Goal: Transaction & Acquisition: Subscribe to service/newsletter

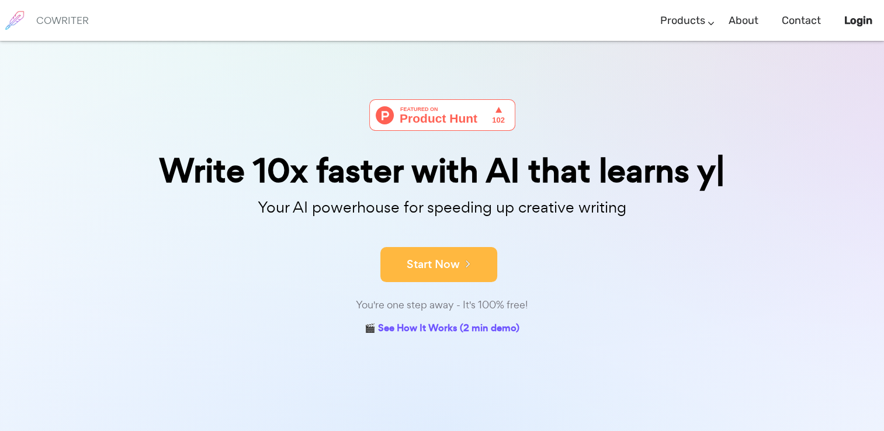
click at [467, 270] on icon at bounding box center [465, 263] width 11 height 13
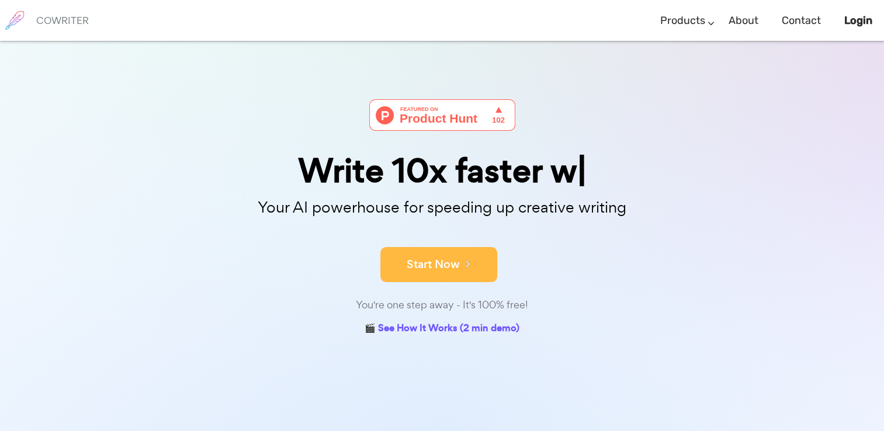
click at [454, 265] on button "Start Now" at bounding box center [438, 264] width 117 height 35
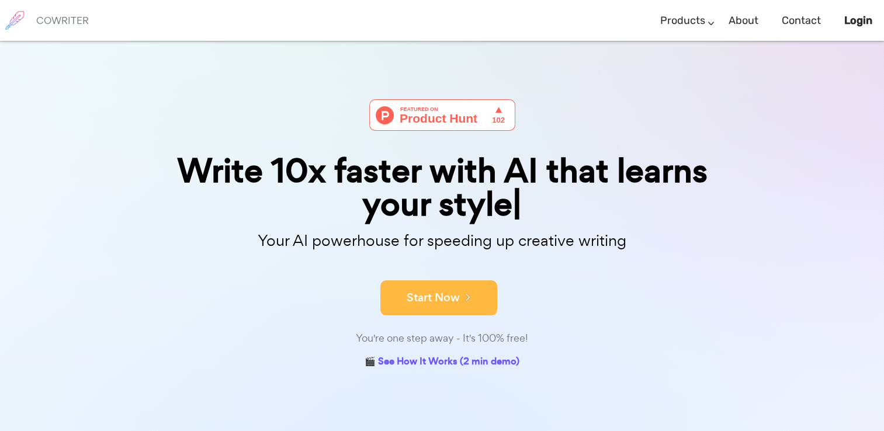
click at [458, 308] on button "Start Now" at bounding box center [438, 297] width 117 height 35
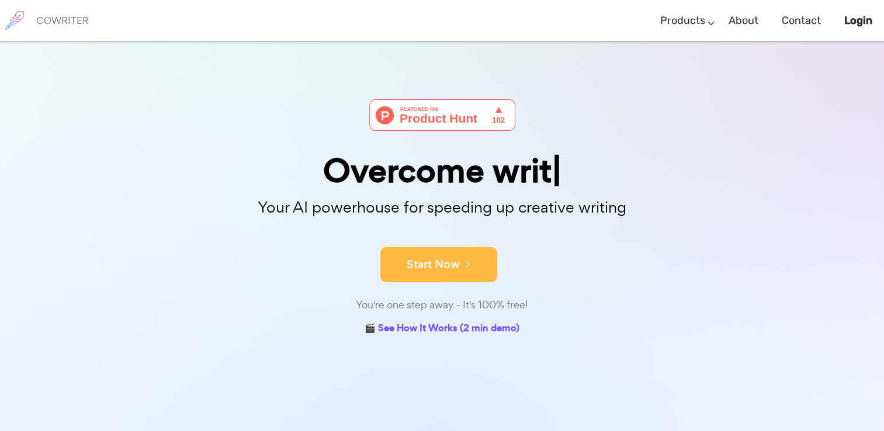
click at [436, 265] on button "Start Now" at bounding box center [438, 264] width 117 height 35
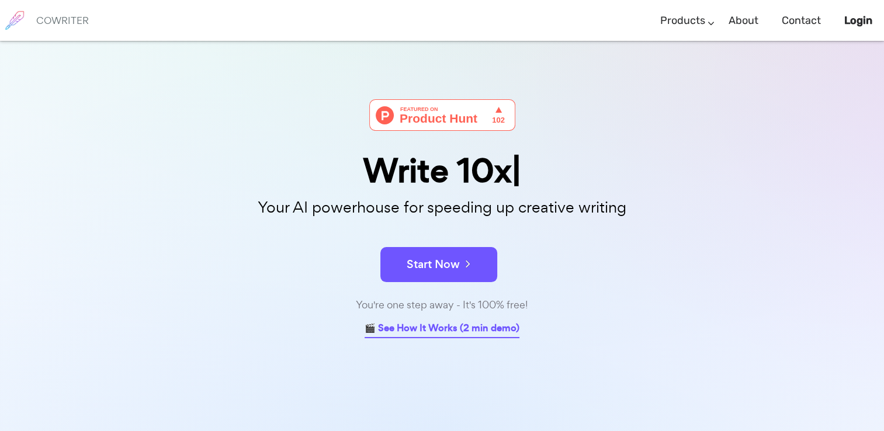
click at [472, 330] on link "🎬 See How It Works (2 min demo)" at bounding box center [442, 329] width 155 height 18
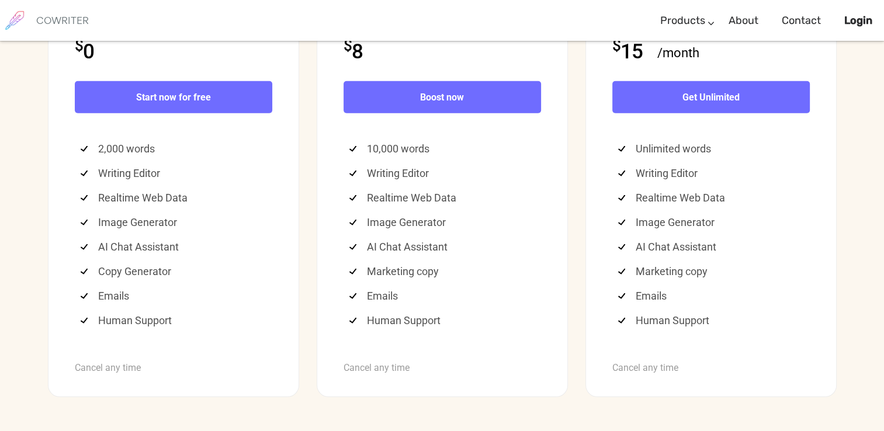
scroll to position [3076, 0]
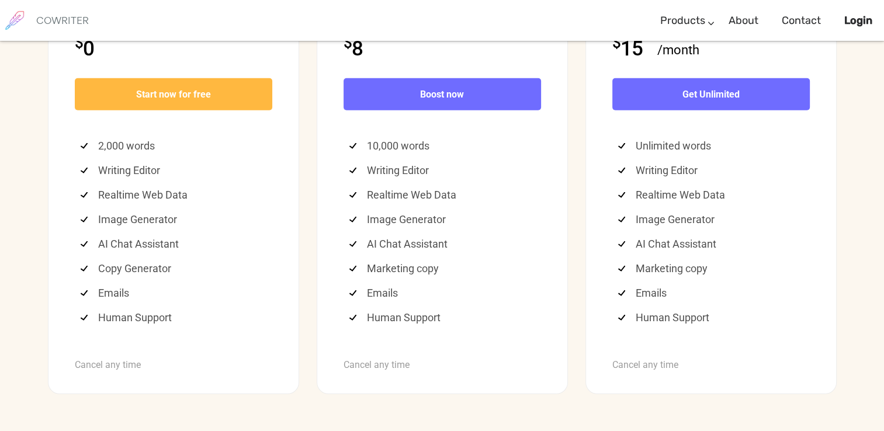
click at [201, 100] on b "Start now for free" at bounding box center [173, 94] width 75 height 11
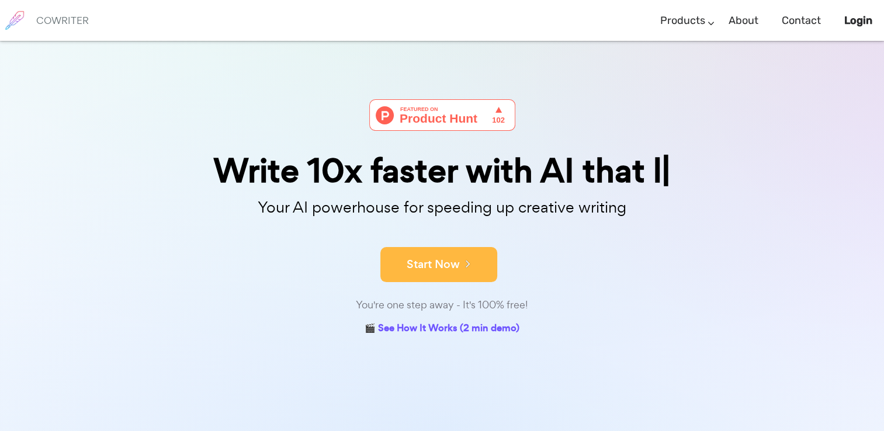
click at [447, 262] on button "Start Now" at bounding box center [438, 264] width 117 height 35
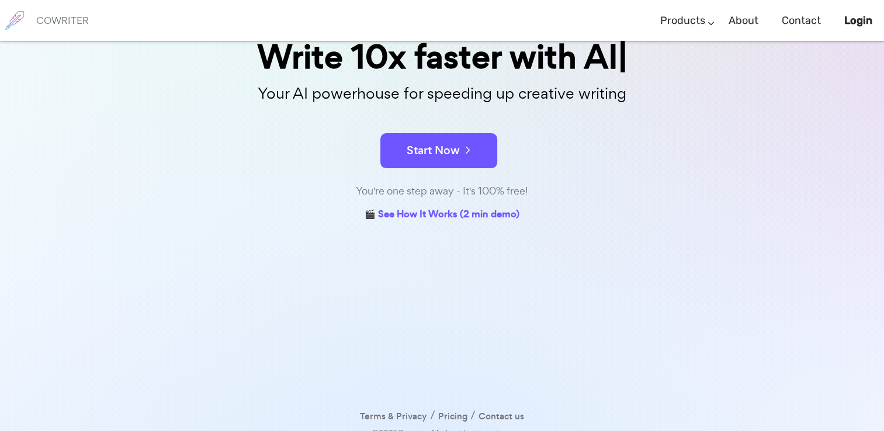
scroll to position [126, 0]
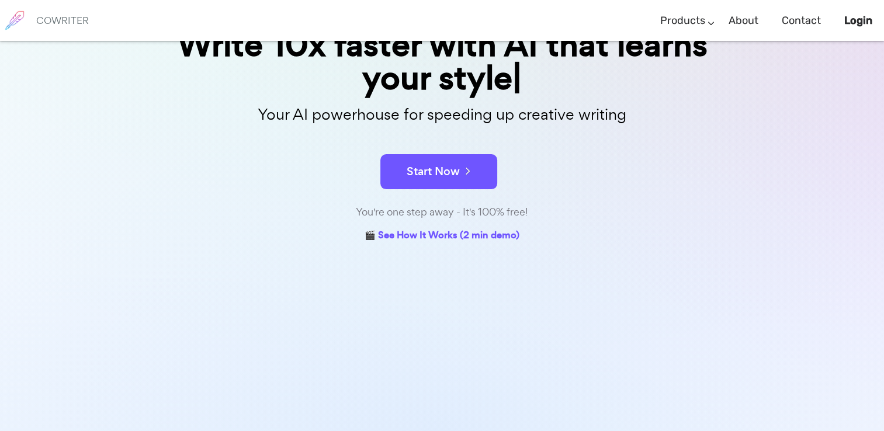
click at [454, 214] on div "You're one step away - It's 100% free!" at bounding box center [442, 212] width 584 height 17
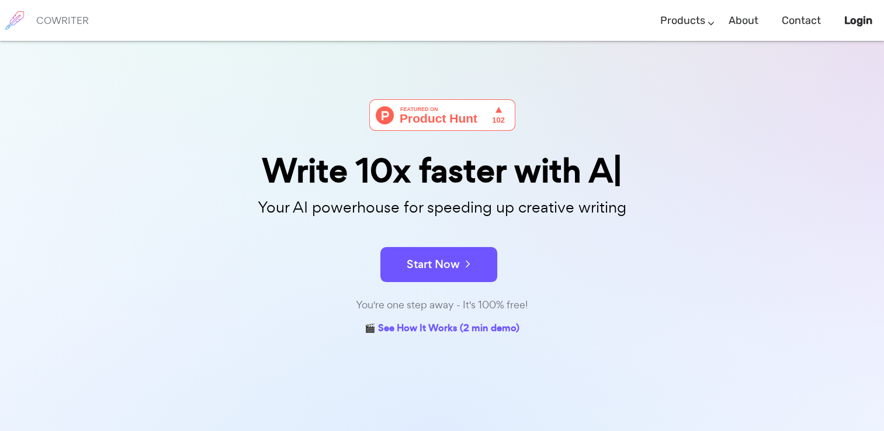
click at [492, 120] on img at bounding box center [442, 115] width 146 height 32
